Goal: Find specific fact: Find specific fact

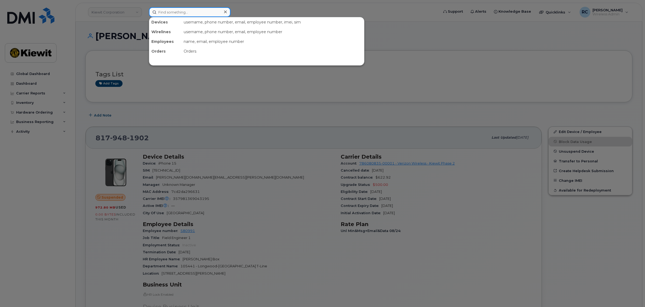
click at [215, 13] on input at bounding box center [190, 12] width 82 height 10
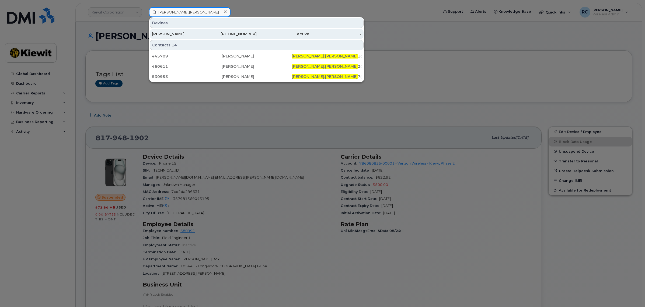
type input "[PERSON_NAME].[PERSON_NAME]"
click at [242, 33] on div "[PHONE_NUMBER]" at bounding box center [230, 33] width 53 height 5
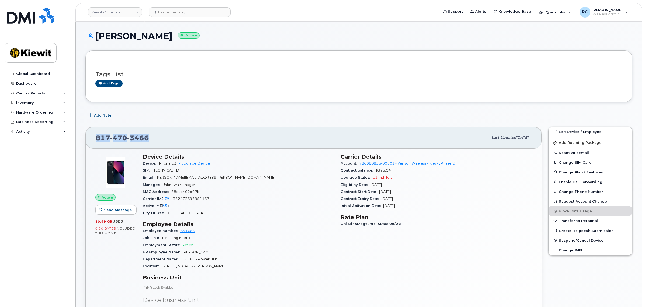
drag, startPoint x: 157, startPoint y: 138, endPoint x: 92, endPoint y: 137, distance: 64.7
click at [92, 137] on div "817 470 3466 Last updated Sep 06, 2025" at bounding box center [314, 138] width 456 height 22
copy span "817 470 3466"
drag, startPoint x: 177, startPoint y: 162, endPoint x: 157, endPoint y: 164, distance: 20.5
click at [157, 164] on div "Device iPhone 13 + Upgrade Device" at bounding box center [239, 163] width 192 height 7
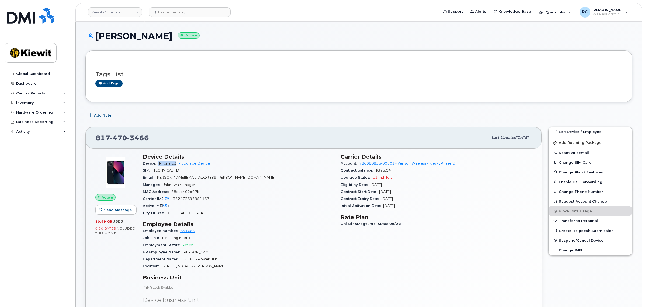
copy span "iPhone 13"
